Goal: Task Accomplishment & Management: Contribute content

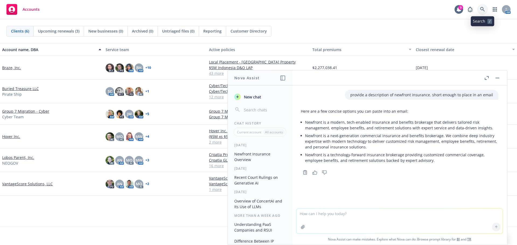
click at [482, 10] on icon at bounding box center [482, 9] width 5 height 5
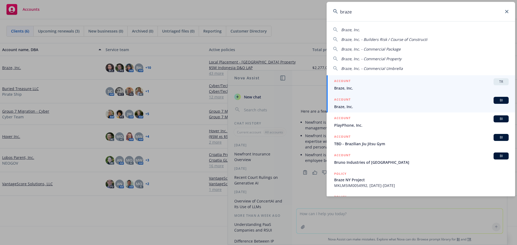
type input "braze"
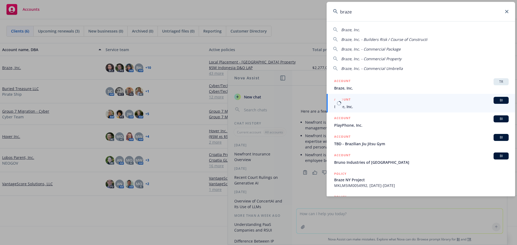
click at [360, 103] on div "ACCOUNT BI" at bounding box center [421, 100] width 174 height 7
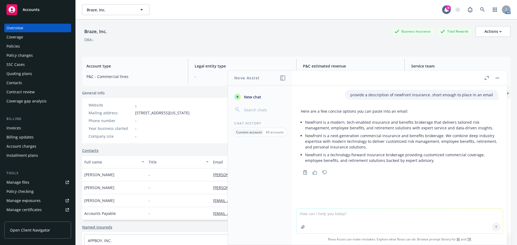
click at [12, 49] on div "Policies" at bounding box center [12, 46] width 13 height 9
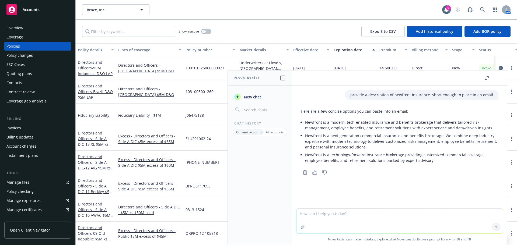
click at [499, 78] on button "button" at bounding box center [497, 78] width 6 height 6
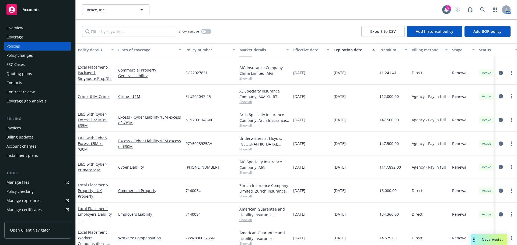
scroll to position [458, 0]
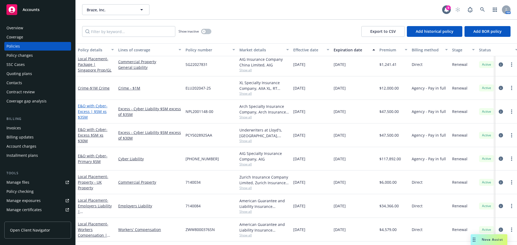
click at [95, 112] on span "- Excess | $5M xs $35M" at bounding box center [93, 111] width 30 height 16
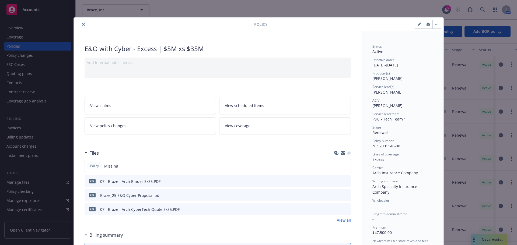
click at [338, 167] on div "Policy Missing" at bounding box center [218, 166] width 266 height 15
click at [348, 154] on icon "button" at bounding box center [349, 153] width 4 height 4
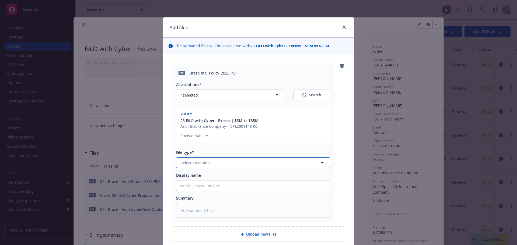
click at [221, 160] on button "Select an option" at bounding box center [253, 163] width 154 height 11
type input "poli"
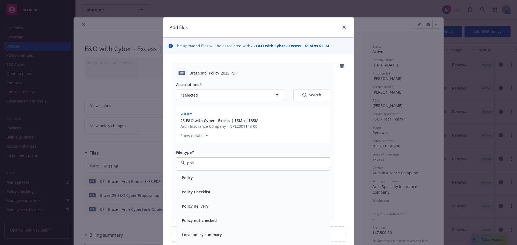
click at [200, 176] on div "Policy" at bounding box center [253, 178] width 147 height 8
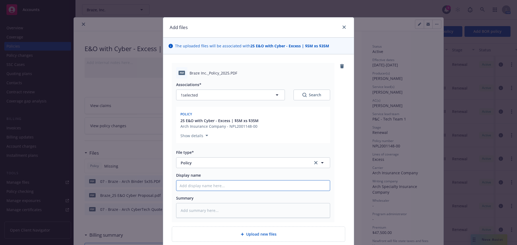
click at [201, 185] on input "Display name" at bounding box center [252, 186] width 153 height 10
type textarea "x"
type input "A"
type textarea "x"
type input "Ar"
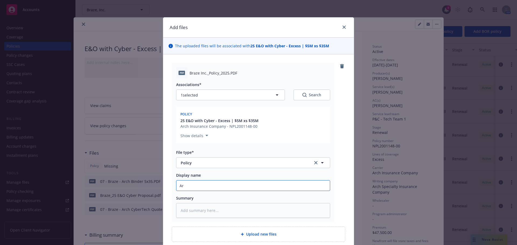
type textarea "x"
type input "Arc"
type textarea "x"
type input "Arch"
type textarea "x"
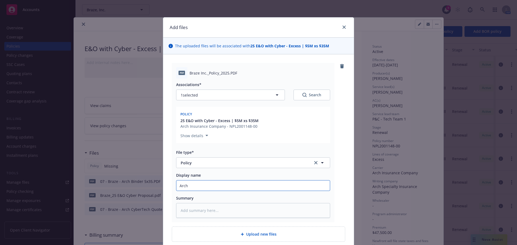
type input "0Arch"
type textarea "x"
type input "07Arch"
type textarea "x"
type input "07 Arch"
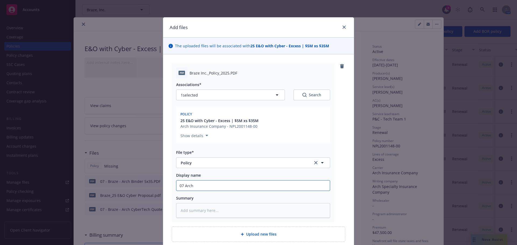
type textarea "x"
type input "07 -Arch"
type textarea "x"
type input "07 - Arch"
type textarea "x"
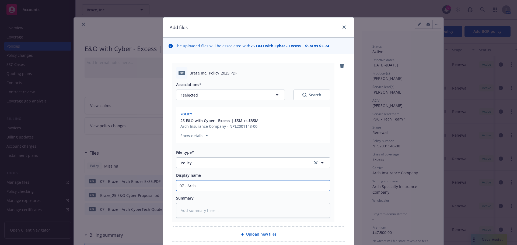
type input "07 - Arch"
type textarea "x"
type input "07 - Arch C"
type textarea "x"
type input "07 - Arch Cy"
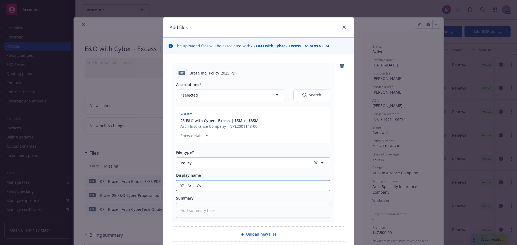
type textarea "x"
type input "07 - Arch Cyb"
type textarea "x"
type input "07 - Arch Cybe"
type textarea "x"
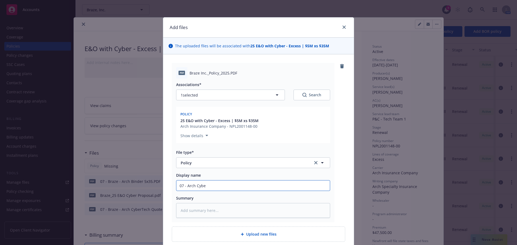
type input "07 - Arch Cyber"
type textarea "x"
type input "07 - Arch CyberT"
type textarea "x"
type input "07 - Arch CyberTe"
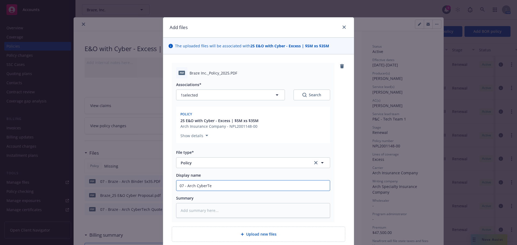
type textarea "x"
type input "07 - Arch CyberTec"
type textarea "x"
type input "07 - Arch CyberTech"
type textarea "x"
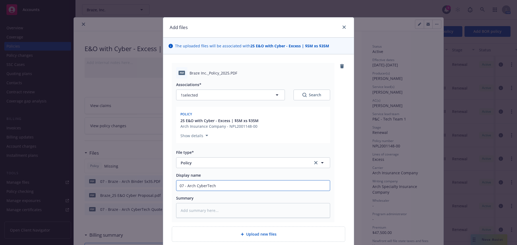
type input "07 - Arch CyberTech"
type textarea "x"
type input "07 - Arch CyberTech Po"
type textarea "x"
type input "07 - Arch CyberTech Pol"
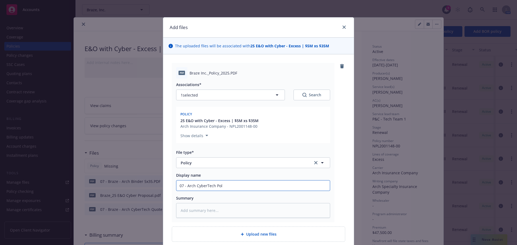
type textarea "x"
type input "07 - Arch CyberTech Polic"
type textarea "x"
type input "07 - Arch CyberTech Policy"
click at [214, 185] on input "07 - Arch CyberTech Policy" at bounding box center [252, 186] width 153 height 10
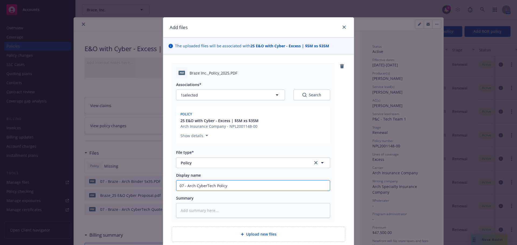
type textarea "x"
type input "07 - Arch CyberTech EPolicy"
type textarea "x"
type input "07 - Arch CyberTech ExPolicy"
type textarea "x"
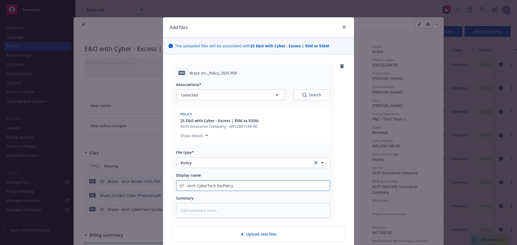
type input "07 - Arch CyberTech ExcePolicy"
type textarea "x"
type input "07 - Arch CyberTech ExcesPolicy"
type textarea "x"
type input "07 - Arch CyberTech ExcessPolicy"
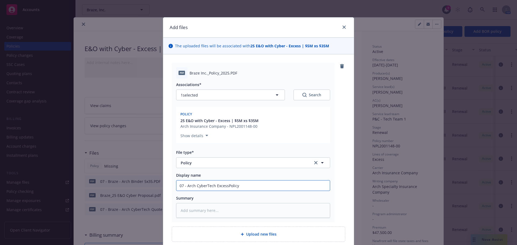
type textarea "x"
type input "07 - Arch CyberTech Excess Policy"
click at [185, 186] on input "07 - Arch CyberTech Excess Policy" at bounding box center [252, 186] width 153 height 10
click at [193, 184] on input "07 - Arch CyberTech Excess Policy" at bounding box center [252, 186] width 153 height 10
type textarea "x"
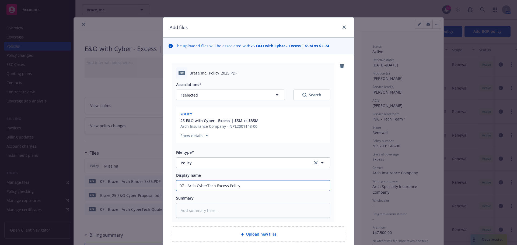
type input "07 - Arch CyberTech Excess Policy"
type textarea "x"
type input "07 - Arch 5 CyberTech Excess Policy"
type textarea "x"
type input "07 - Arch 5x CyberTech Excess Policy"
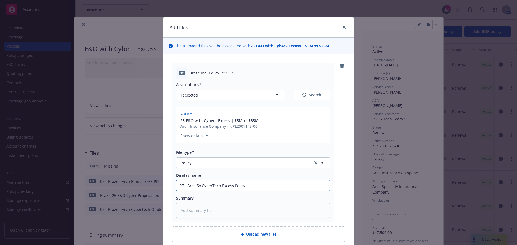
type textarea "x"
type input "07 - Arch 5x3 CyberTech Excess Policy"
type textarea "x"
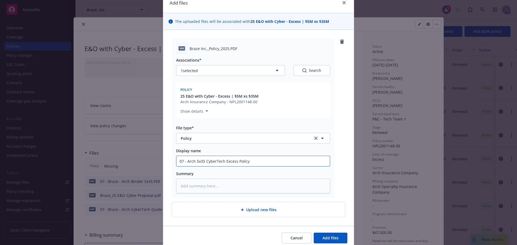
scroll to position [47, 0]
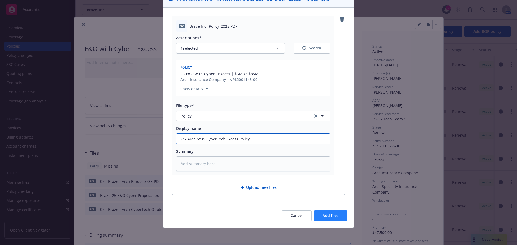
type input "07 - Arch 5x35 CyberTech Excess Policy"
click at [326, 214] on span "Add files" at bounding box center [331, 215] width 16 height 5
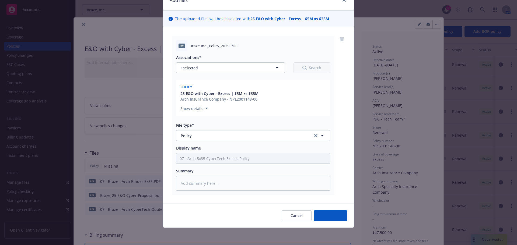
scroll to position [27, 0]
type textarea "x"
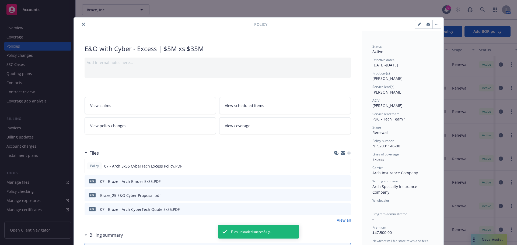
click at [82, 25] on icon "close" at bounding box center [83, 24] width 3 height 3
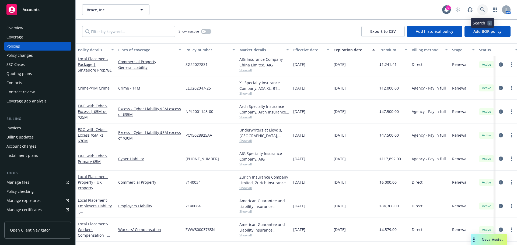
click at [483, 5] on link at bounding box center [482, 9] width 11 height 11
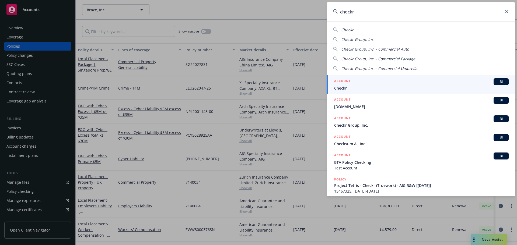
type input "checkr"
click at [359, 85] on span "Checkr" at bounding box center [421, 88] width 174 height 6
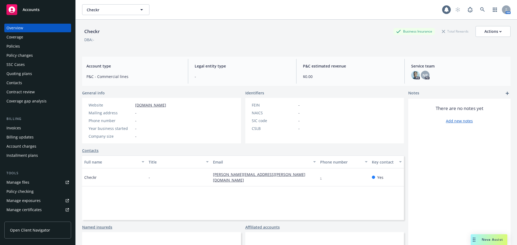
click at [28, 47] on div "Policies" at bounding box center [37, 46] width 62 height 9
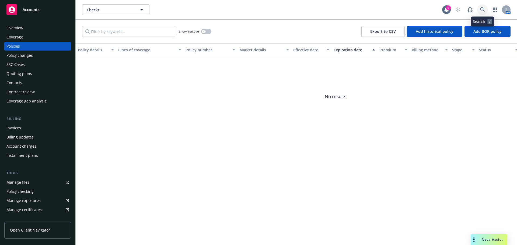
click at [483, 9] on icon at bounding box center [482, 9] width 5 height 5
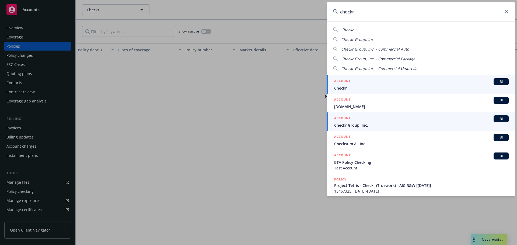
type input "checkr"
click at [371, 126] on span "Checkr Group, Inc." at bounding box center [421, 126] width 174 height 6
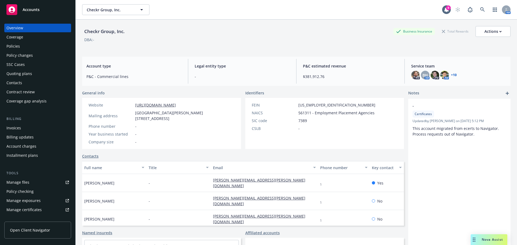
click at [19, 46] on div "Policies" at bounding box center [12, 46] width 13 height 9
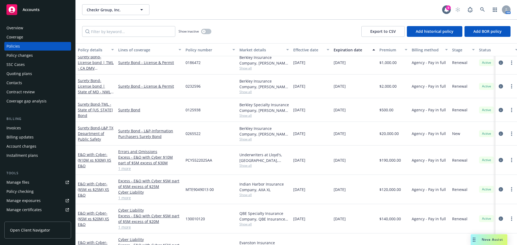
scroll to position [215, 0]
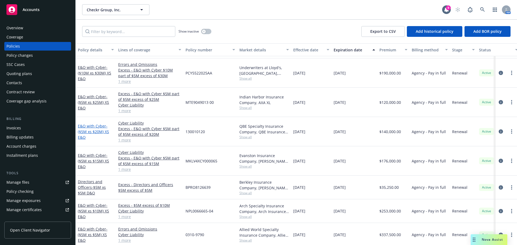
click at [87, 131] on span "- ($5M xs $20M) XS E&O" at bounding box center [93, 132] width 31 height 16
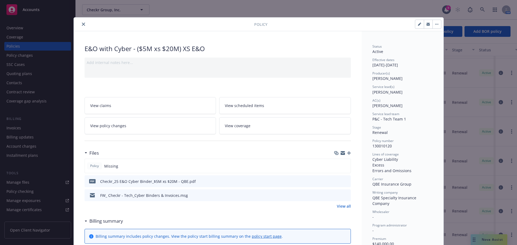
scroll to position [27, 0]
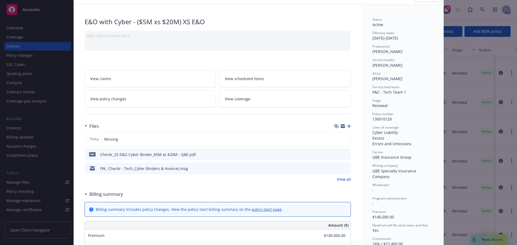
click at [347, 127] on icon "button" at bounding box center [349, 126] width 4 height 4
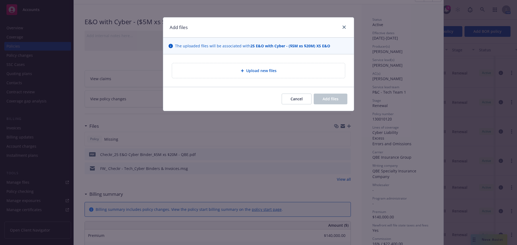
type textarea "x"
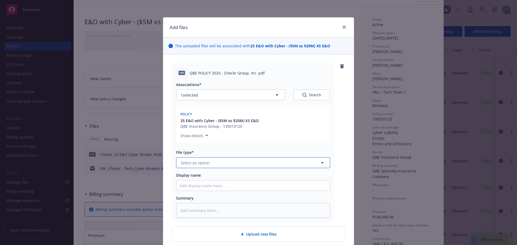
click at [216, 160] on button "Select an option" at bounding box center [253, 163] width 154 height 11
type input "poli"
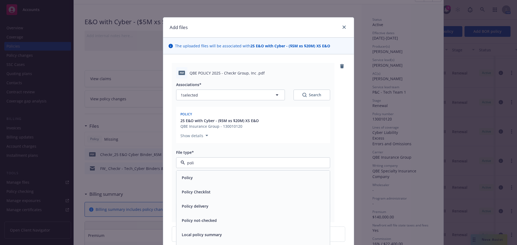
click at [188, 176] on span "Policy" at bounding box center [187, 178] width 11 height 6
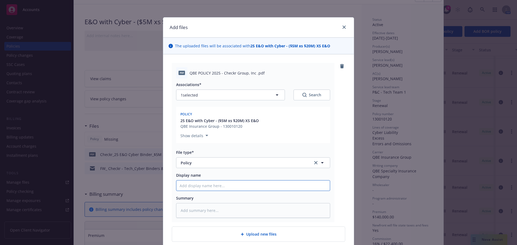
click at [191, 187] on input "Display name" at bounding box center [252, 186] width 153 height 10
type textarea "x"
type input "2"
type textarea "x"
type input "25"
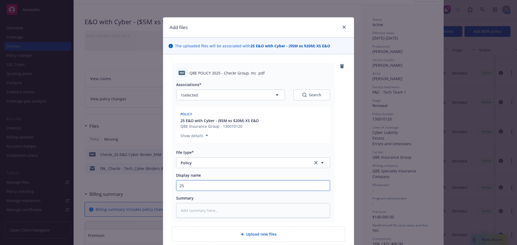
type textarea "x"
type input "25"
type textarea "x"
type input "25"
type textarea "x"
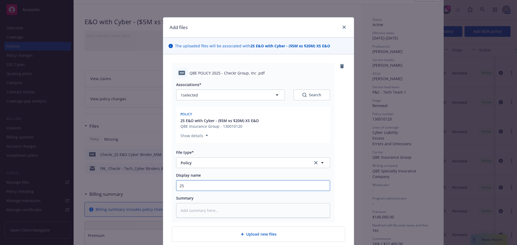
type input "2"
type textarea "x"
type input "5"
type textarea "x"
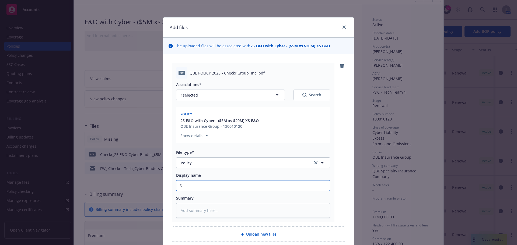
type input "5x"
type textarea "x"
type input "5x2"
type textarea "x"
type input "5x20"
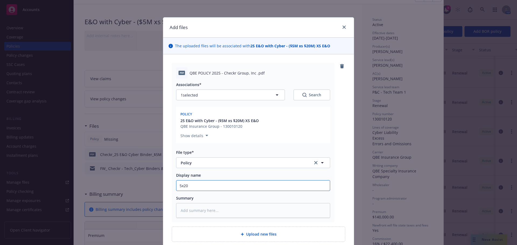
type textarea "x"
type input "5x20"
type textarea "x"
type input "C5x20"
type textarea "x"
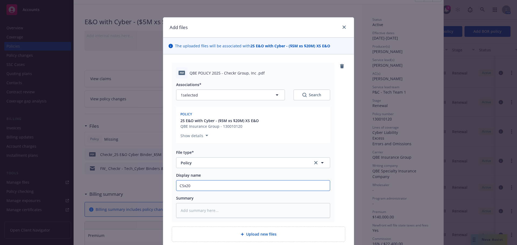
type input "Ch5x20"
type textarea "x"
type input "Che5x20"
type textarea "x"
type input "Chec5x20"
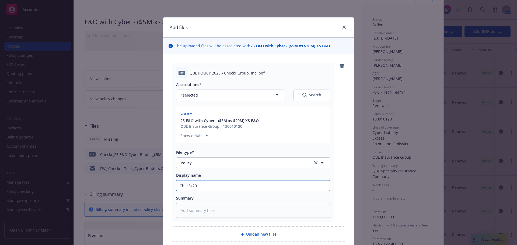
type textarea "x"
type input "Check5x20"
type textarea "x"
type input "Checkr5x20"
type textarea "x"
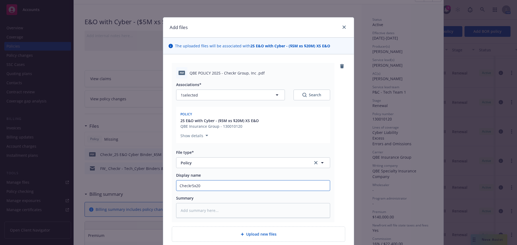
type input "Checkr 5x20"
type textarea "x"
type input "Checkr Q5x20"
type textarea "x"
type input "Checkr QB5x20"
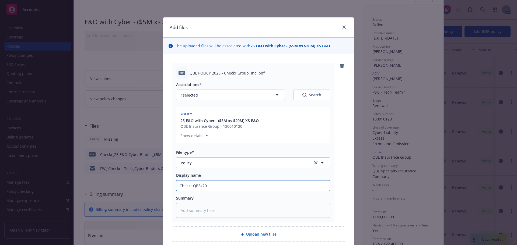
type textarea "x"
type input "Checkr QBE5x20"
type textarea "x"
type input "Checkr QBE 5x20"
type textarea "x"
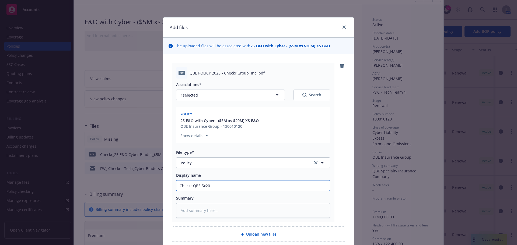
type input "Checkr QBE 5x20"
type textarea "x"
type input "Checkr QBE 5x20 E"
type textarea "x"
type input "Checkr QBE 5x20 Exc"
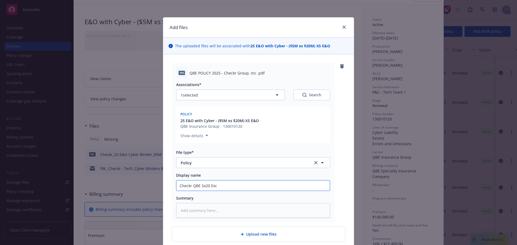
type textarea "x"
type input "Checkr QBE 5x20 Exce"
type textarea "x"
type input "Checkr QBE 5x20 Exces"
type textarea "x"
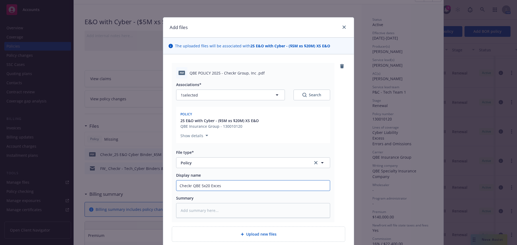
type input "Checkr QBE 5x20 Excess"
type textarea "x"
type input "Checkr QBE 5x20 Excess"
type textarea "x"
type input "Checkr QBE 5x20 Excess C"
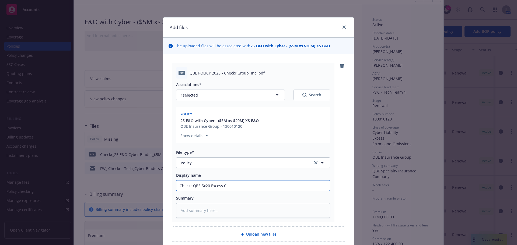
type textarea "x"
type input "Checkr QBE 5x20 Excess Cy"
type textarea "x"
type input "Checkr QBE 5x20 Excess Cyb"
type textarea "x"
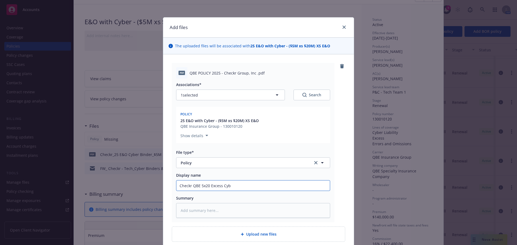
type input "Checkr QBE 5x20 Excess Cybe"
type textarea "x"
type input "Checkr QBE 5x20 Excess Cyber"
type textarea "x"
type input "Checkr QBE 5x20 Excess CyberTe"
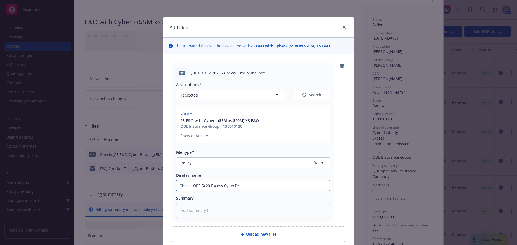
type textarea "x"
type input "Checkr QBE 5x20 Excess CyberTec"
type textarea "x"
type input "Checkr QBE 5x20 Excess CyberTech"
type textarea "x"
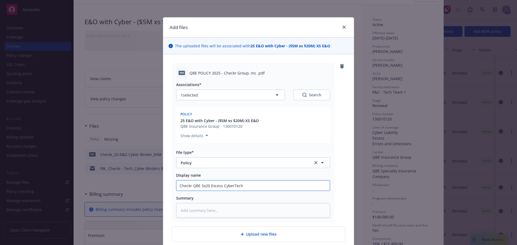
type input "Checkr QBE 5x20 Excess CyberTech"
type textarea "x"
type input "Checkr QBE 5x20 Excess CyberTech P"
type textarea "x"
type input "Checkr QBE 5x20 Excess CyberTech Po"
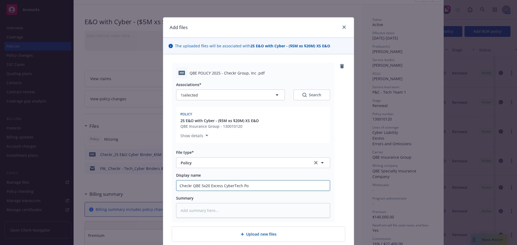
type textarea "x"
type input "Checkr QBE 5x20 Excess CyberTech Pol"
type textarea "x"
type input "Checkr QBE 5x20 Excess CyberTech Poli"
type textarea "x"
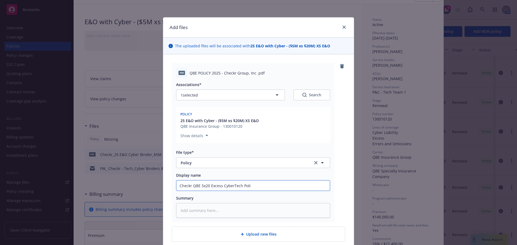
type input "Checkr QBE 5x20 Excess CyberTech Polic"
type textarea "x"
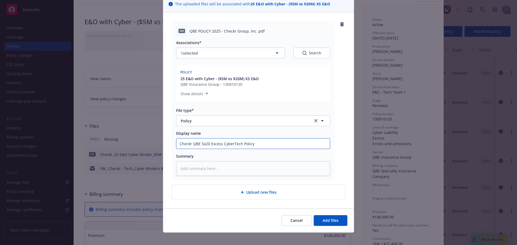
scroll to position [47, 0]
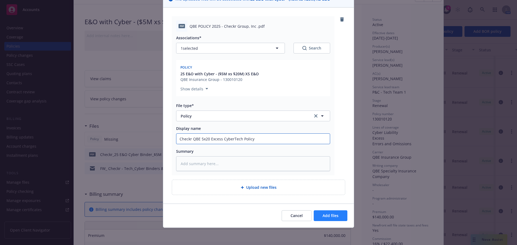
type input "Checkr QBE 5x20 Excess CyberTech Policy"
click at [323, 214] on span "Add files" at bounding box center [331, 215] width 16 height 5
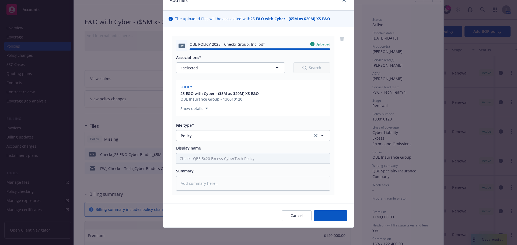
type textarea "x"
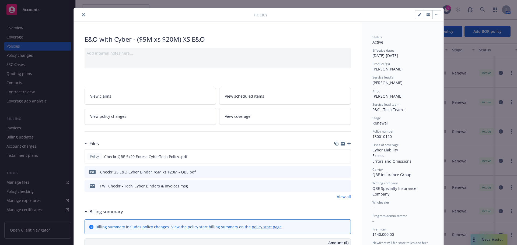
scroll to position [0, 0]
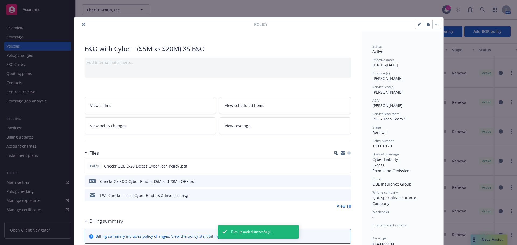
click at [80, 25] on button "close" at bounding box center [83, 24] width 6 height 6
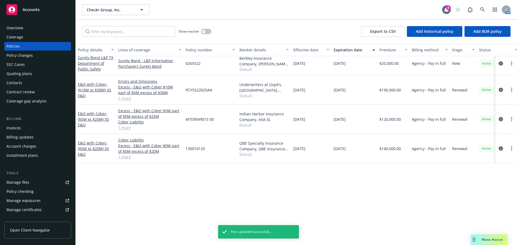
scroll to position [54, 0]
